Goal: Task Accomplishment & Management: Manage account settings

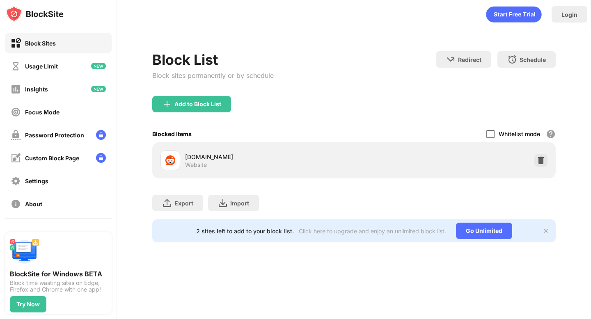
click at [493, 134] on div at bounding box center [490, 134] width 8 height 8
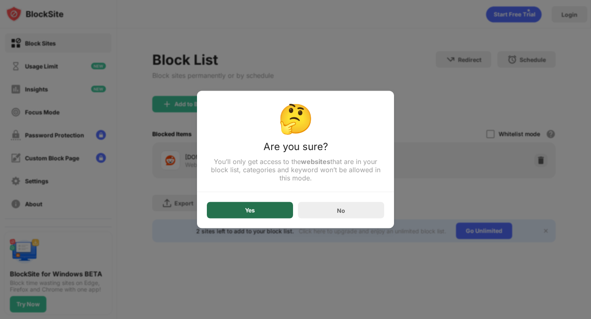
click at [251, 211] on div "Yes" at bounding box center [250, 210] width 10 height 7
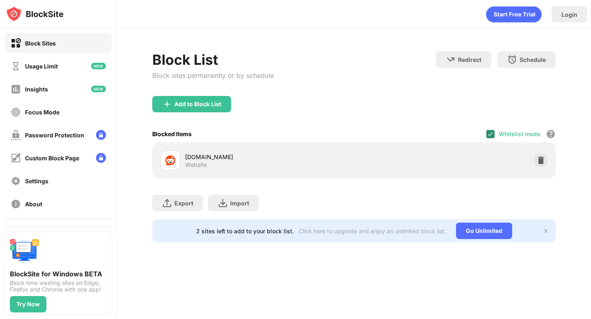
click at [489, 135] on img at bounding box center [490, 134] width 7 height 7
click at [489, 131] on div at bounding box center [490, 134] width 8 height 8
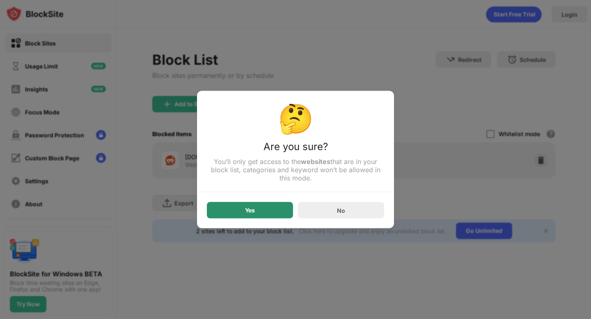
click at [259, 215] on div "Yes" at bounding box center [250, 210] width 86 height 16
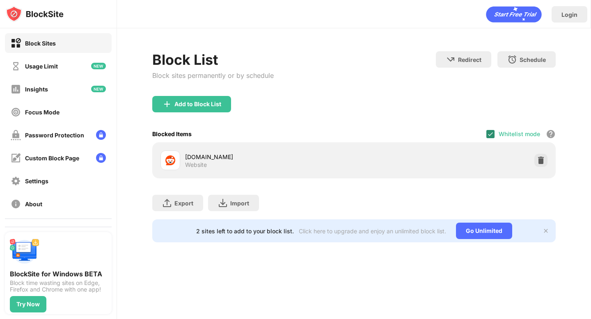
click at [490, 133] on img at bounding box center [490, 134] width 7 height 7
